Goal: Communication & Community: Participate in discussion

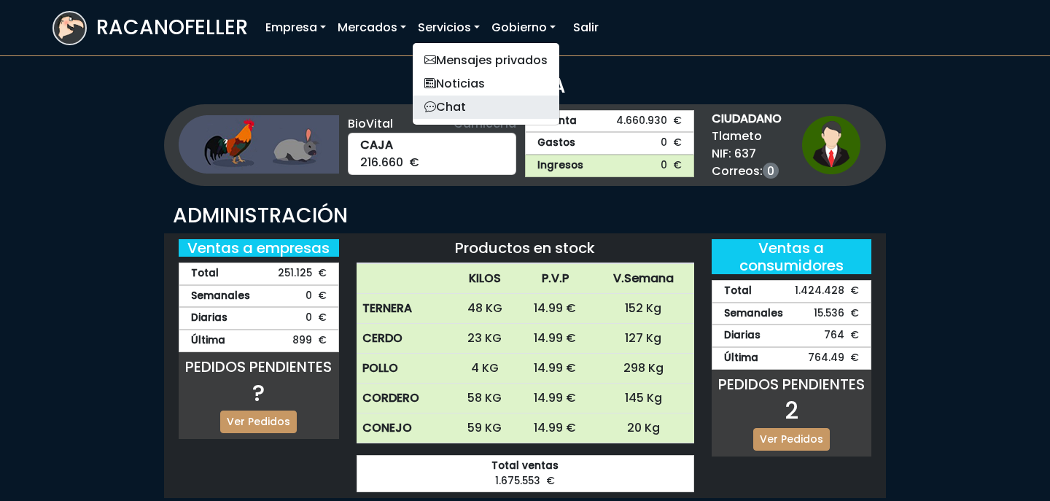
click at [468, 104] on link "Chat" at bounding box center [486, 107] width 147 height 23
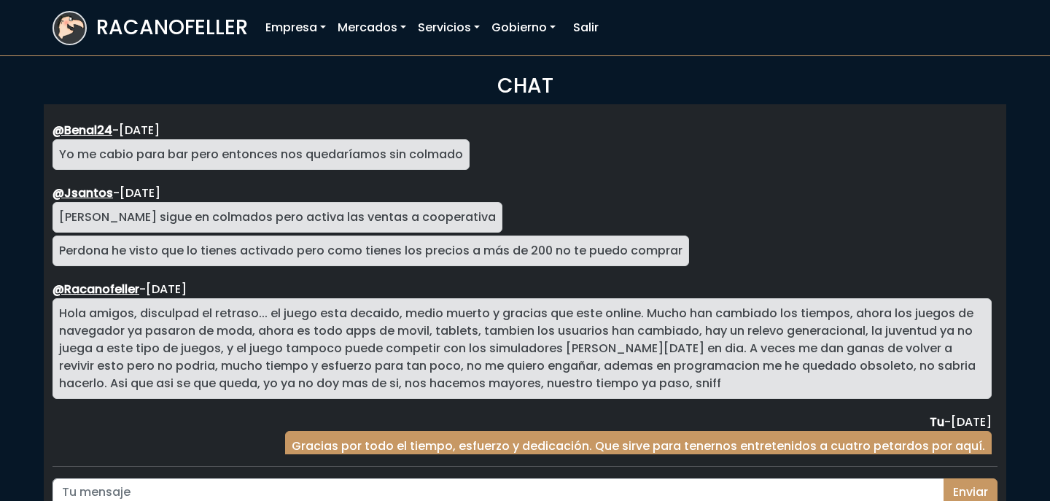
scroll to position [2675, 0]
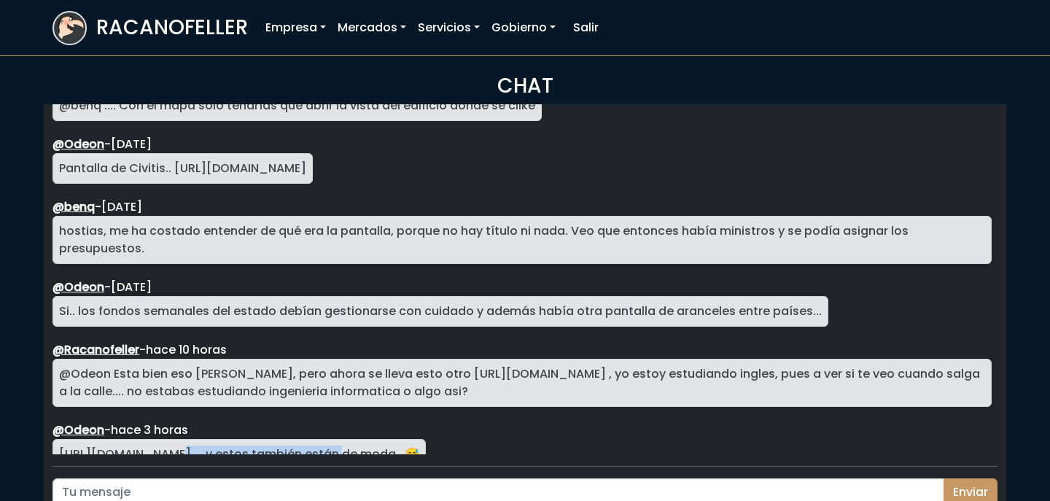
drag, startPoint x: 248, startPoint y: 440, endPoint x: 86, endPoint y: 422, distance: 163.0
click at [86, 439] on div "[URL][DOMAIN_NAME]. .. y estos también están de moda.. 😅" at bounding box center [240, 454] width 374 height 31
click at [574, 422] on div "@Odeon - hace 3 horas" at bounding box center [523, 431] width 940 height 18
drag, startPoint x: 428, startPoint y: 352, endPoint x: 598, endPoint y: 357, distance: 170.1
click at [598, 359] on div "@Odeon Esta bien eso [PERSON_NAME], pero ahora se lleva esto otro [URL][DOMAIN_…" at bounding box center [523, 383] width 940 height 48
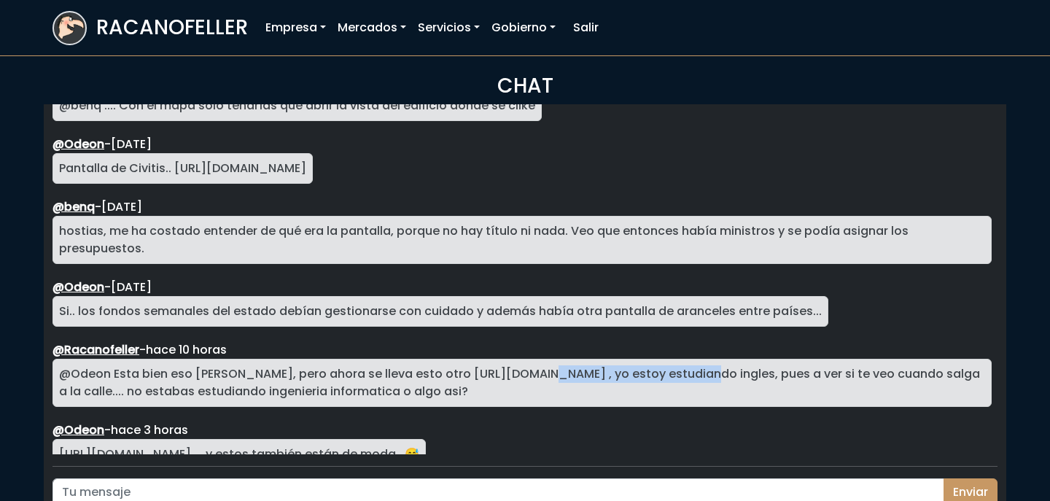
copy div "[URL][DOMAIN_NAME]"
drag, startPoint x: 247, startPoint y: 438, endPoint x: 57, endPoint y: 434, distance: 189.7
click at [57, 439] on div "[URL][DOMAIN_NAME]. .. y estos también están de moda.. 😅" at bounding box center [240, 454] width 374 height 31
copy div "[URL][DOMAIN_NAME]"
